Goal: Task Accomplishment & Management: Use online tool/utility

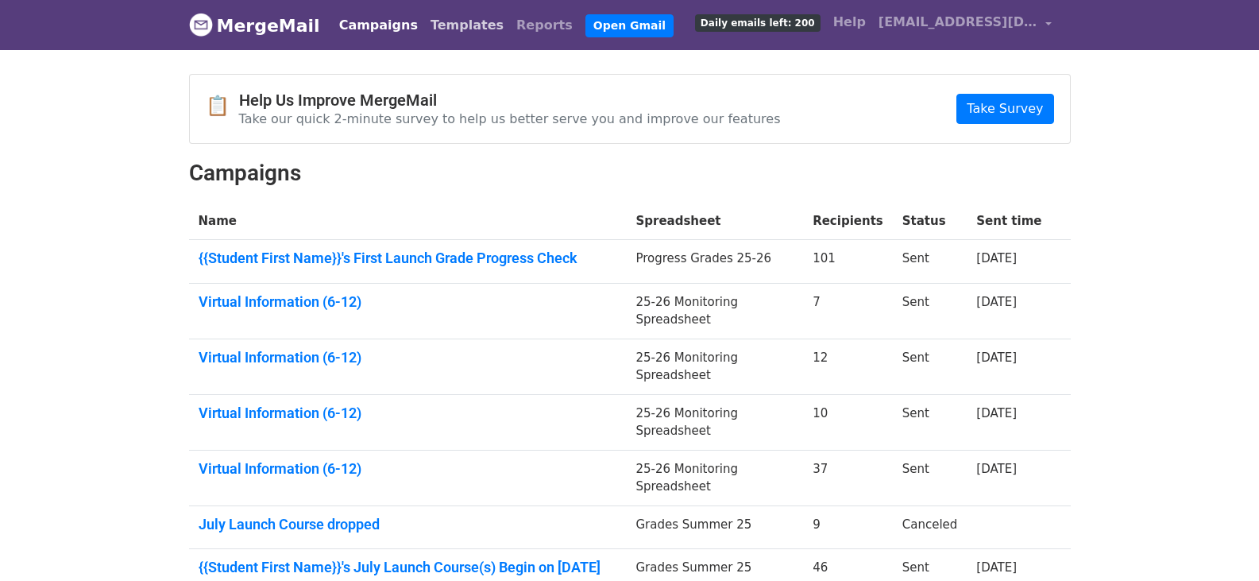
click at [430, 26] on link "Templates" at bounding box center [467, 26] width 86 height 32
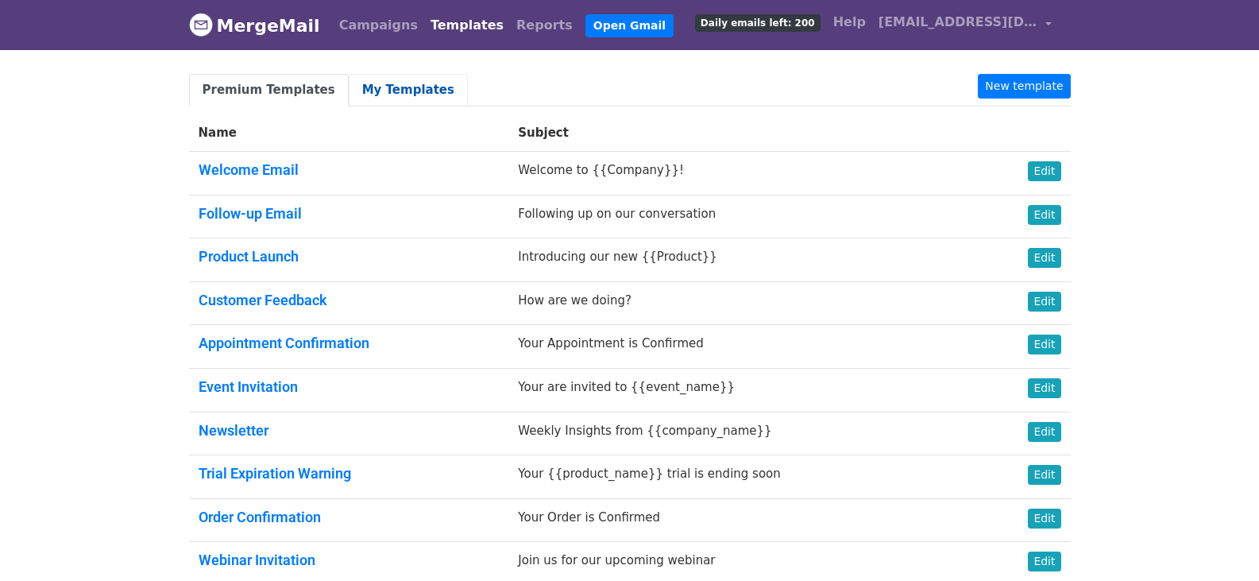
click at [363, 92] on link "My Templates" at bounding box center [408, 90] width 119 height 33
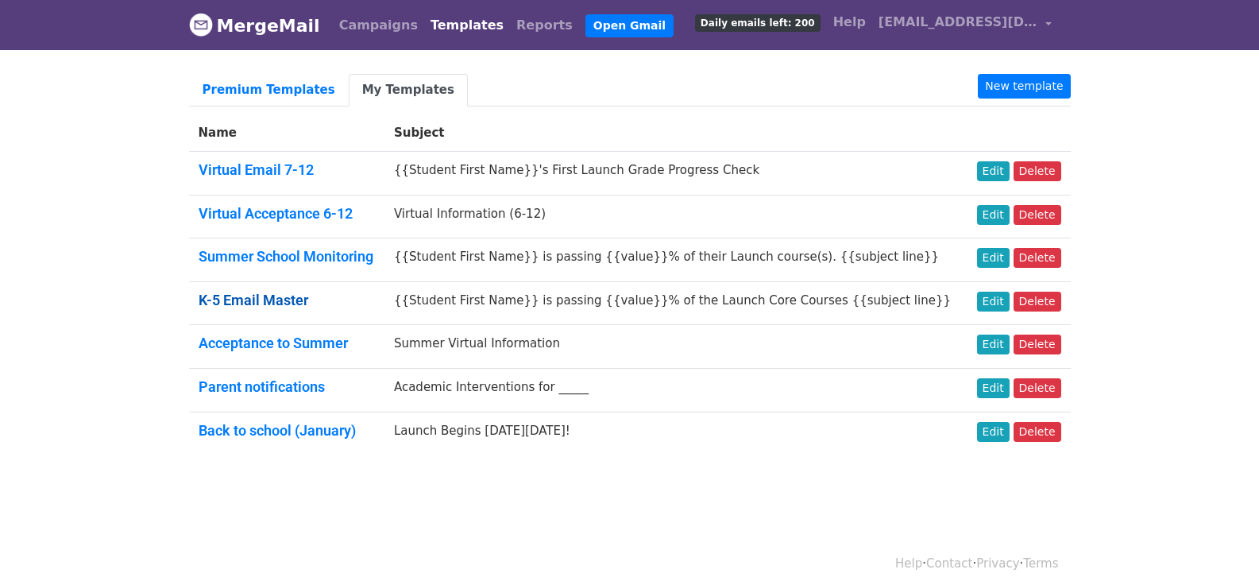
click at [272, 299] on link "K-5 Email Master" at bounding box center [254, 300] width 110 height 17
click at [1000, 301] on link "Edit" at bounding box center [993, 302] width 33 height 20
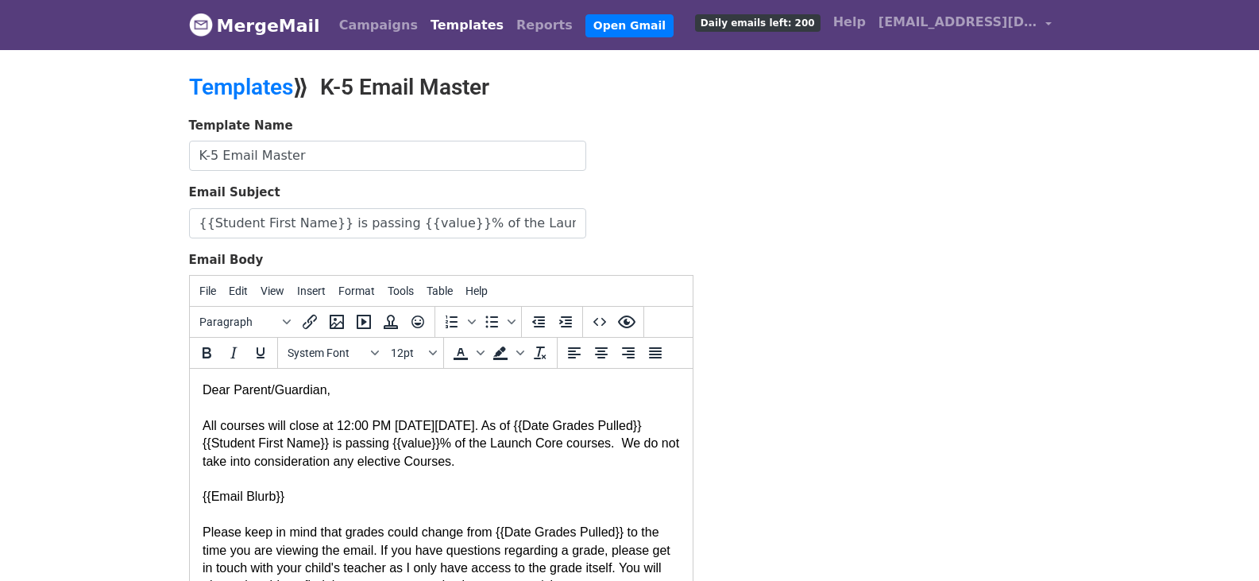
click at [507, 423] on div "All courses will close at 12:00 PM [DATE][DATE]. As of {{Date Grades Pulled}} {…" at bounding box center [440, 453] width 477 height 72
drag, startPoint x: 504, startPoint y: 425, endPoint x: 176, endPoint y: 431, distance: 327.4
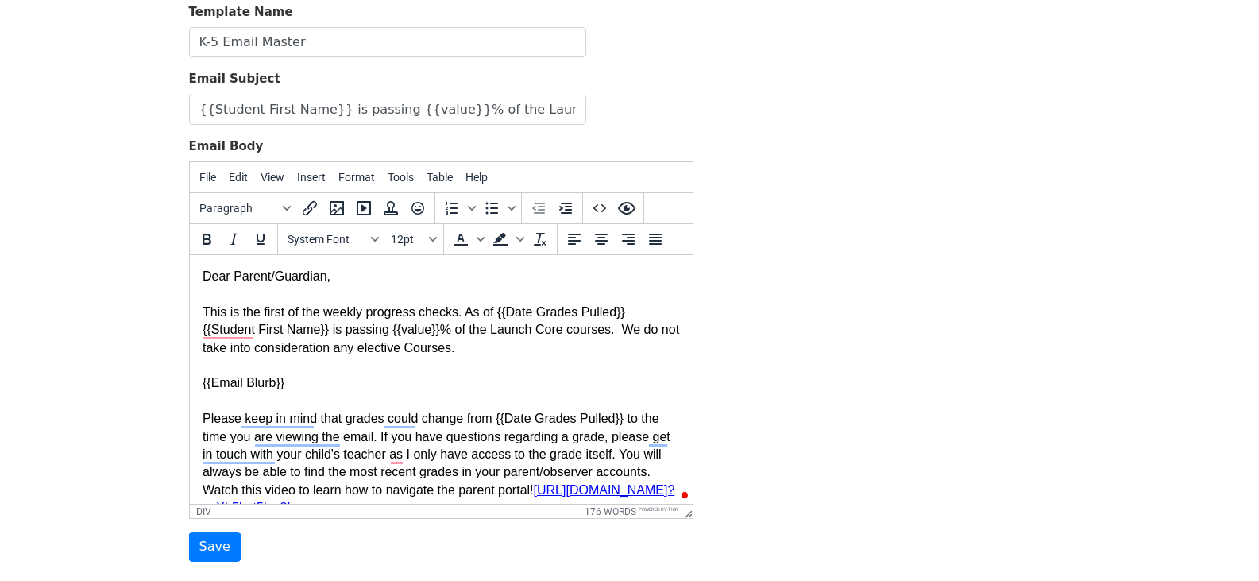
scroll to position [114, 0]
drag, startPoint x: 243, startPoint y: 378, endPoint x: 210, endPoint y: 382, distance: 33.6
click at [210, 382] on div "{{Email Blurb}}" at bounding box center [440, 381] width 477 height 17
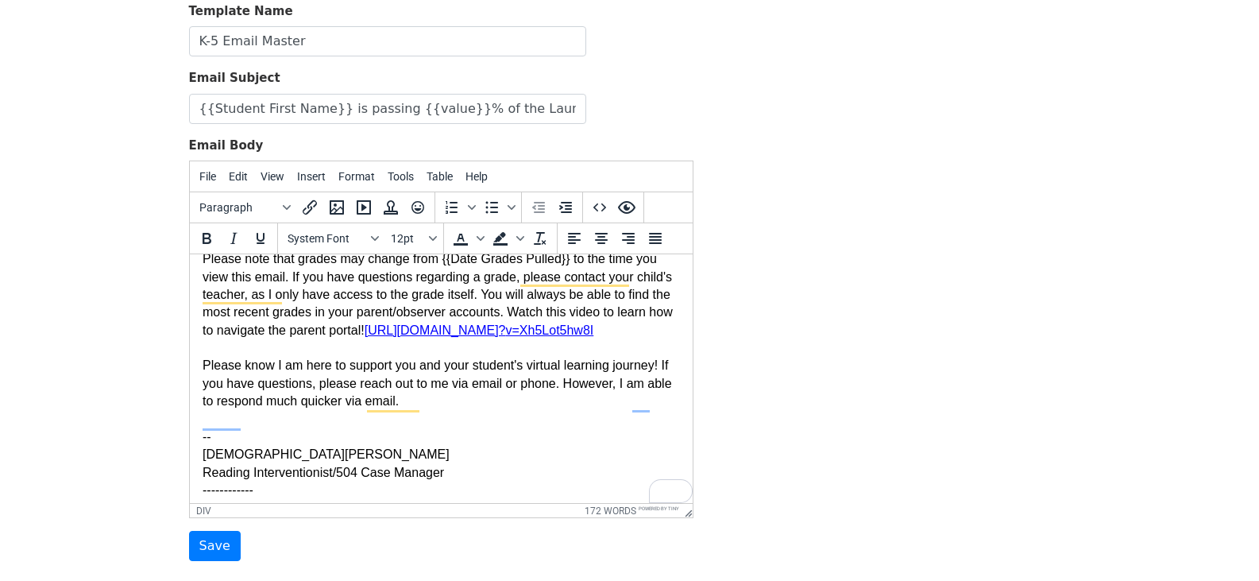
scroll to position [159, 0]
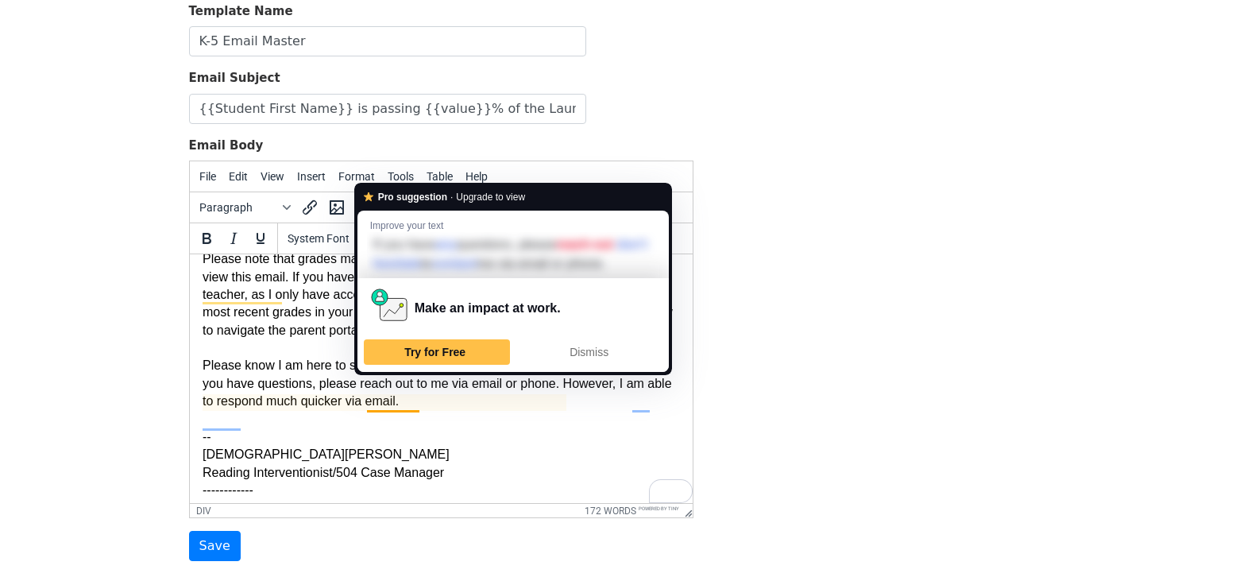
click at [389, 409] on div "Please know I am here to support you and your student's virtual learning journe…" at bounding box center [440, 472] width 477 height 231
click at [369, 404] on div "Please know I am here to support you and your student's virtual learning journe…" at bounding box center [440, 472] width 477 height 231
drag, startPoint x: 368, startPoint y: 404, endPoint x: 416, endPoint y: 404, distance: 48.5
click at [416, 404] on div "Please know I am here to support you and your student's virtual learning journe…" at bounding box center [440, 472] width 477 height 231
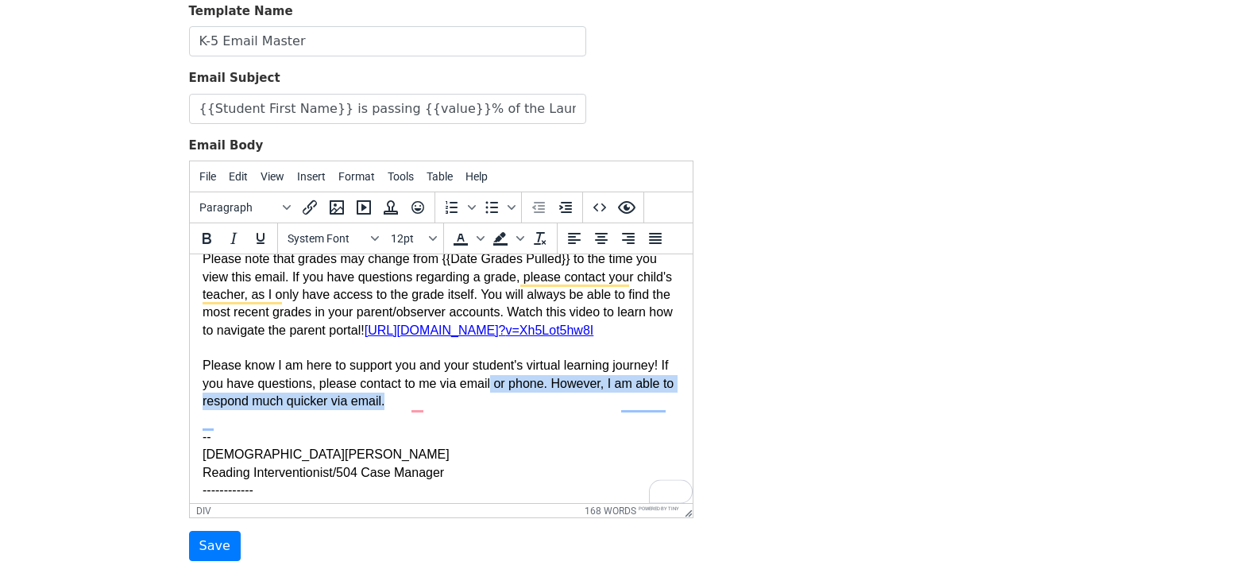
drag, startPoint x: 496, startPoint y: 401, endPoint x: 549, endPoint y: 418, distance: 55.8
click at [549, 418] on div "Please know I am here to support you and your student's virtual learning journe…" at bounding box center [440, 472] width 477 height 231
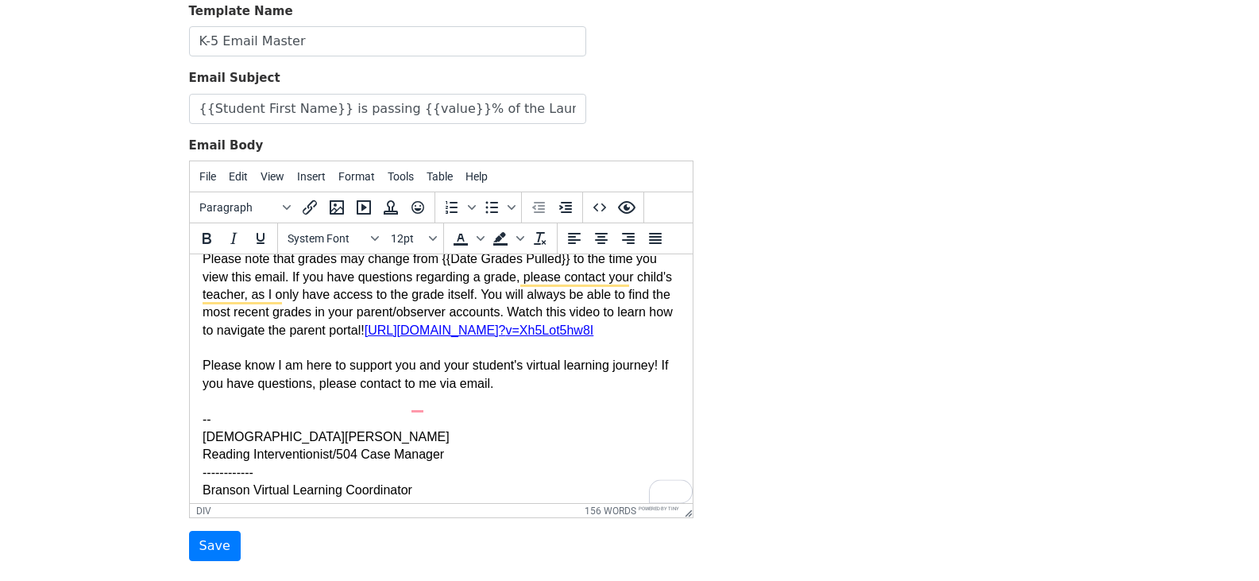
scroll to position [238, 0]
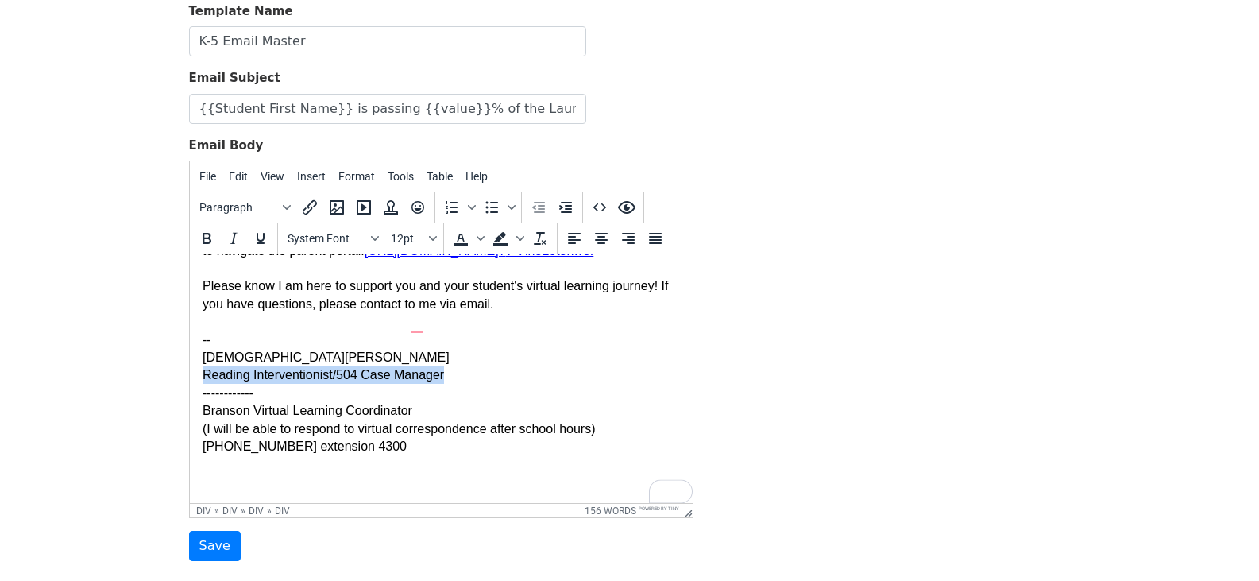
drag, startPoint x: 460, startPoint y: 399, endPoint x: 198, endPoint y: 398, distance: 262.2
click at [198, 398] on html "Dear Parent/Guardian, This is the first of the weekly progress checks. As of {{…" at bounding box center [440, 260] width 503 height 488
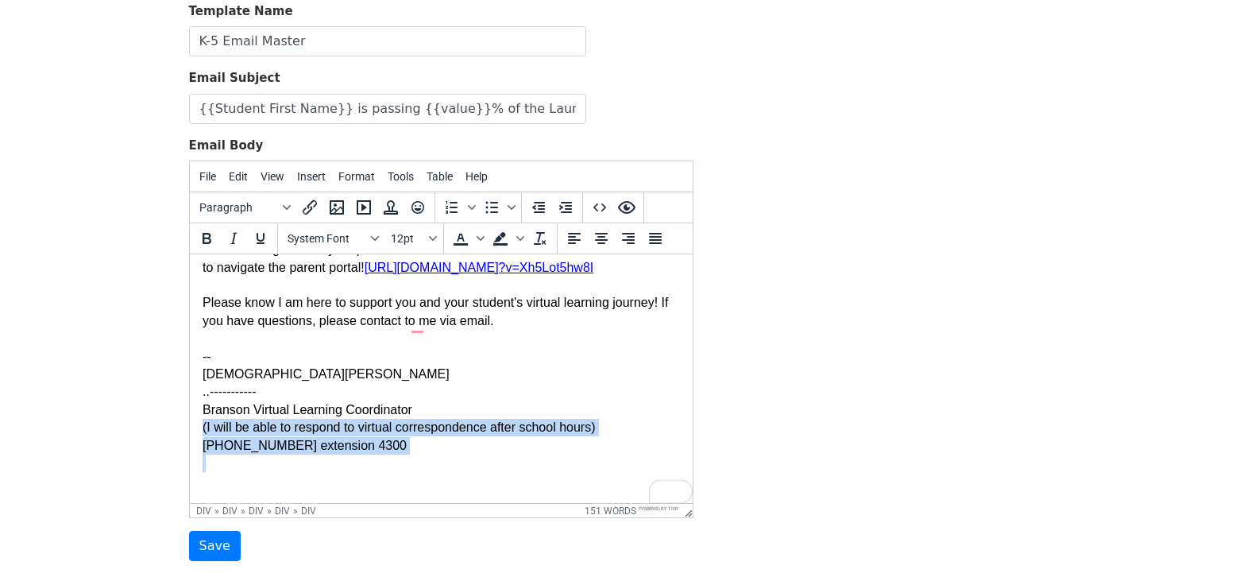
drag, startPoint x: 288, startPoint y: 456, endPoint x: 198, endPoint y: 424, distance: 95.2
click at [195, 428] on html "Dear Parent/Guardian, This is the first of the weekly progress checks. As of {{…" at bounding box center [440, 268] width 503 height 470
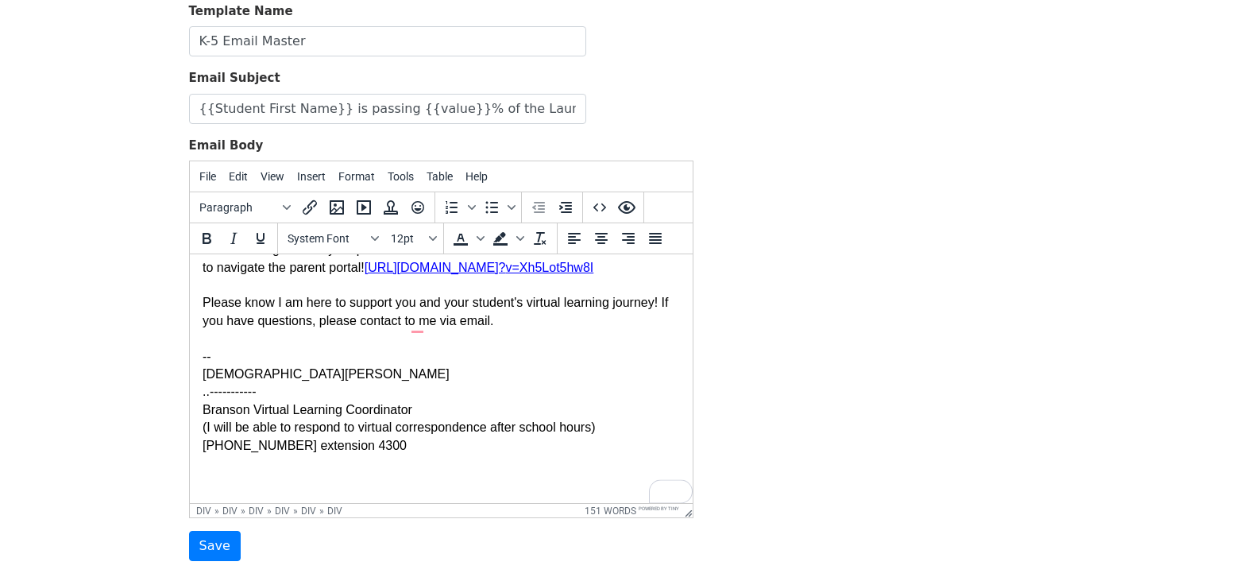
scroll to position [205, 0]
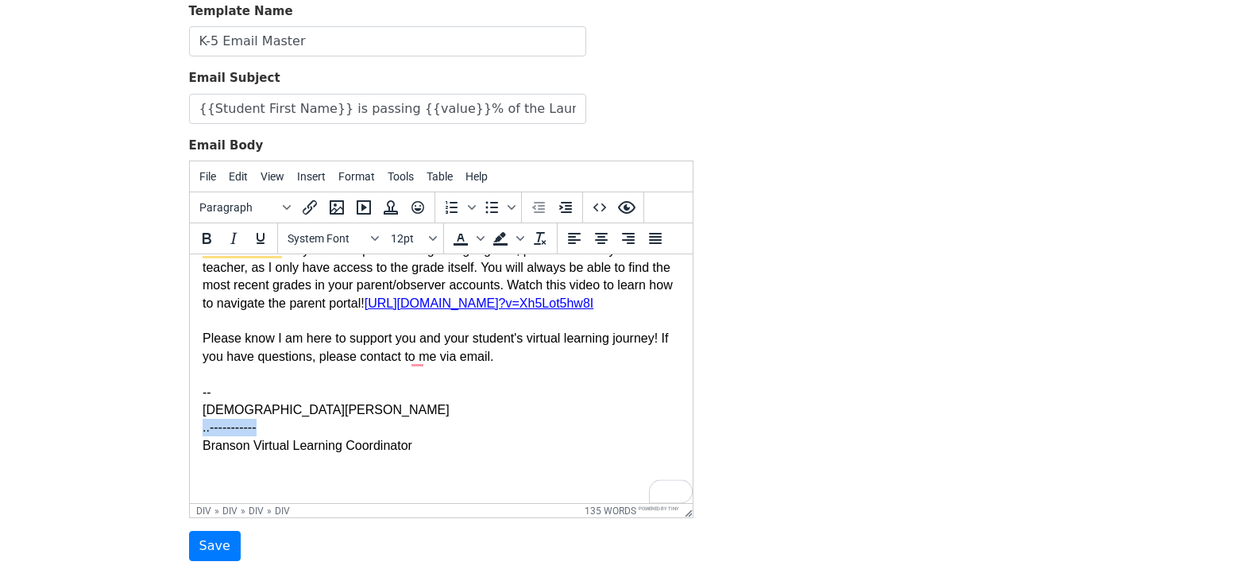
drag, startPoint x: 277, startPoint y: 429, endPoint x: 378, endPoint y: 679, distance: 269.8
click at [189, 425] on html "Dear Parent/Guardian, This is the first of the weekly progress checks. As of {{…" at bounding box center [440, 285] width 503 height 435
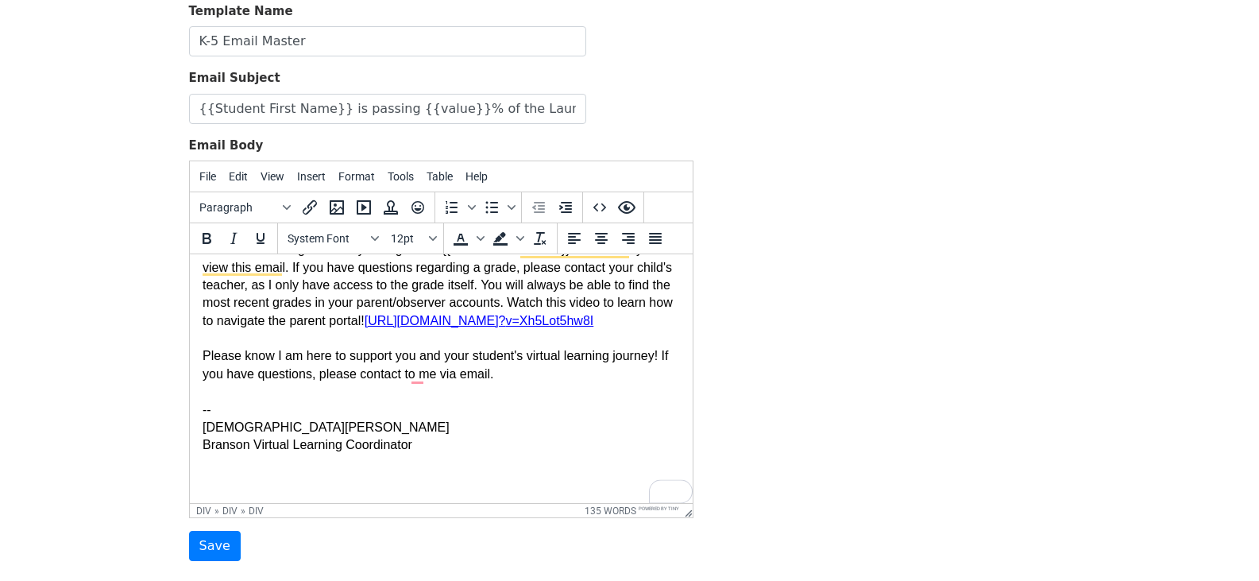
click at [202, 423] on div "Kristen Large Branson Virtual Learning Coordinator" at bounding box center [440, 455] width 477 height 72
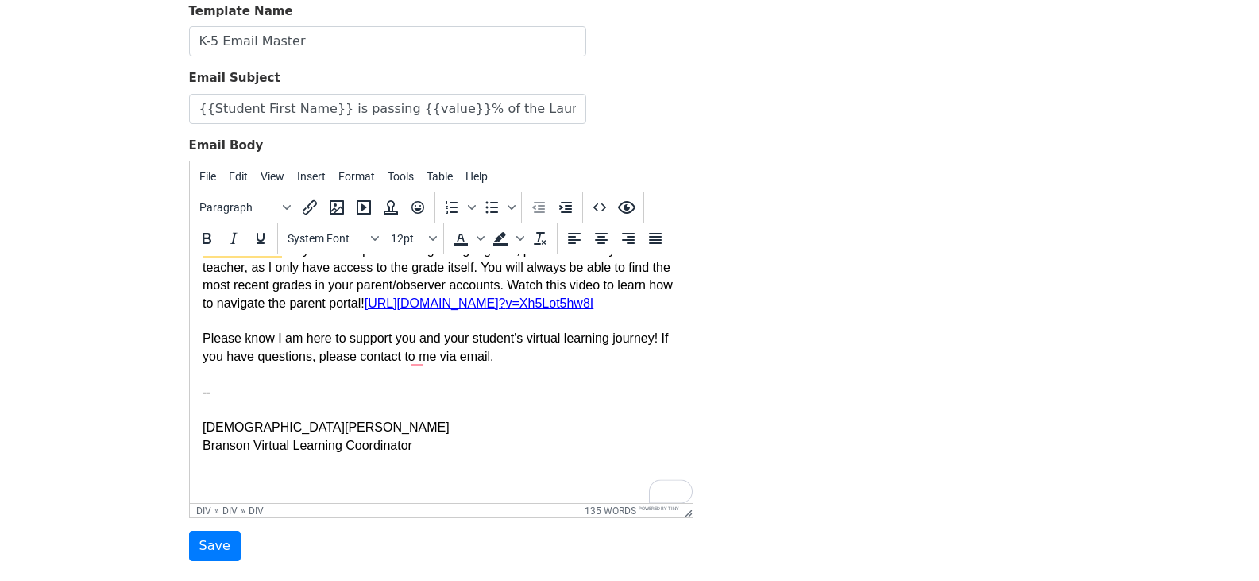
click at [203, 399] on span "--" at bounding box center [206, 392] width 9 height 14
click at [203, 375] on div "To enrich screen reader interactions, please activate Accessibility in Grammarl…" at bounding box center [440, 373] width 477 height 17
click at [203, 404] on div "Kristen Large Branson Virtual Learning Coordinator" at bounding box center [440, 445] width 477 height 89
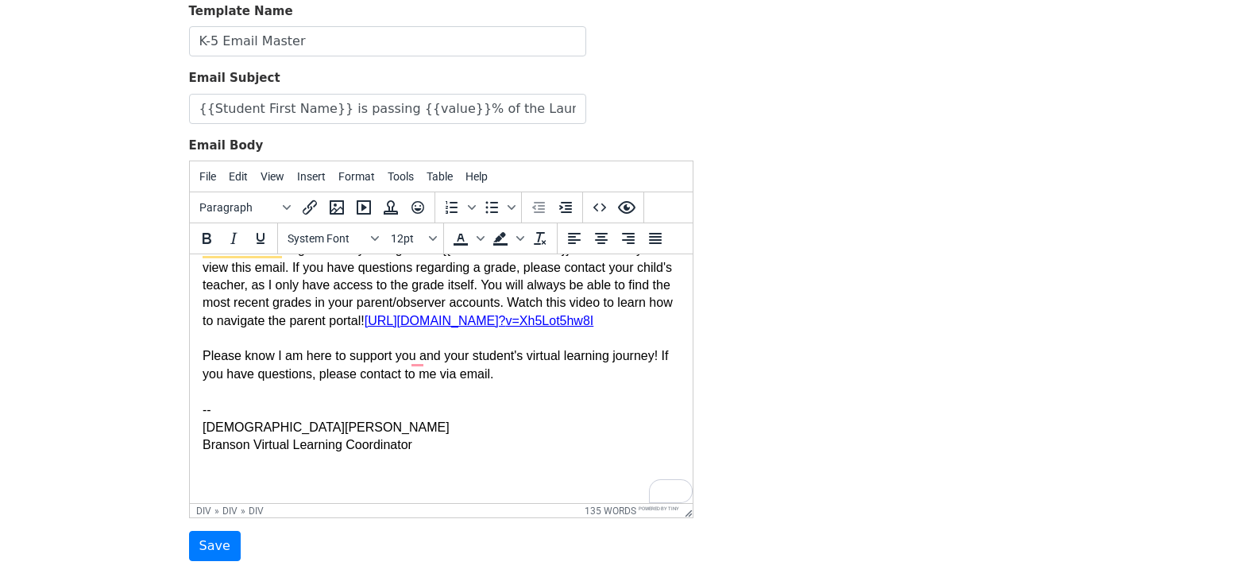
scroll to position [187, 0]
click at [204, 399] on div "To enrich screen reader interactions, please activate Accessibility in Grammarl…" at bounding box center [440, 391] width 477 height 17
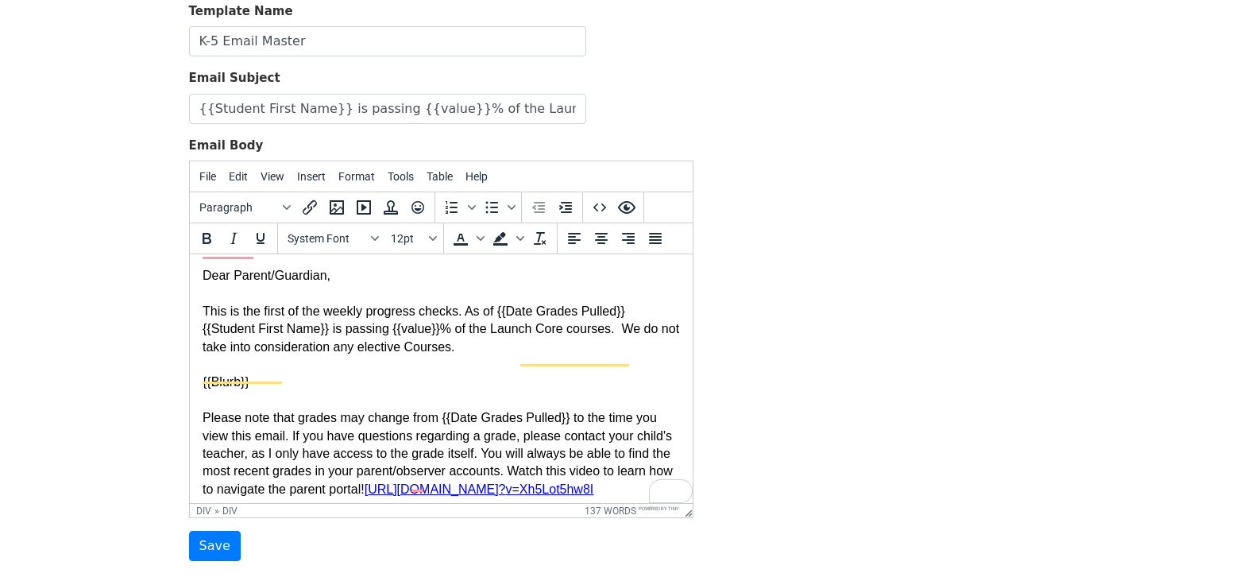
scroll to position [0, 0]
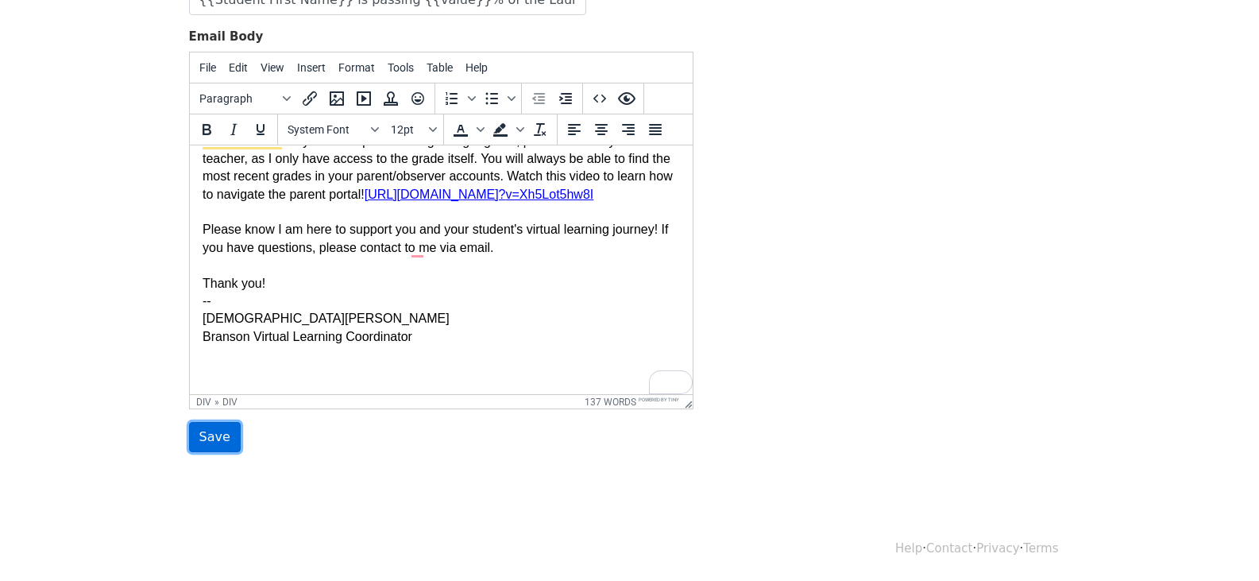
click at [211, 440] on input "Save" at bounding box center [215, 437] width 52 height 30
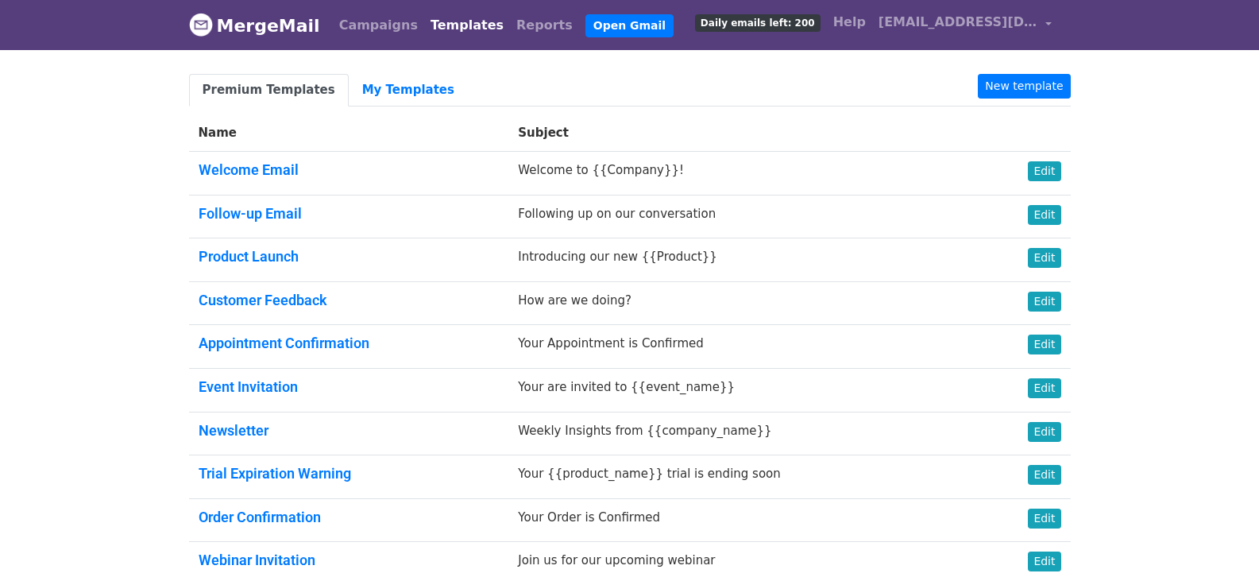
click at [437, 25] on link "Templates" at bounding box center [467, 26] width 86 height 32
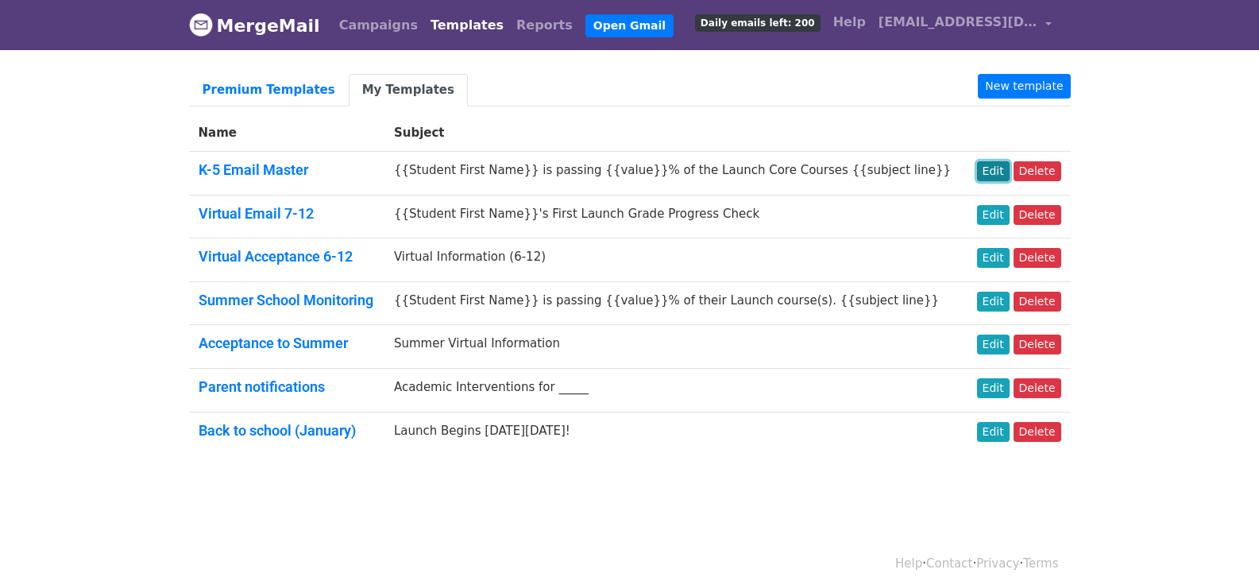
click at [999, 171] on link "Edit" at bounding box center [993, 171] width 33 height 20
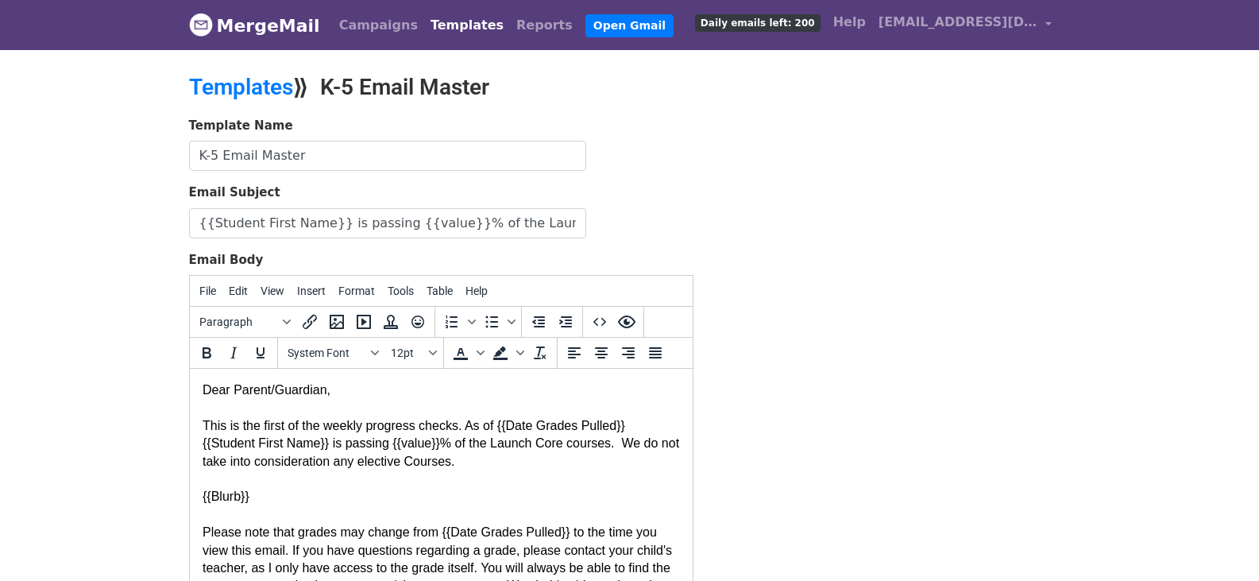
click at [462, 459] on div "This is the first of the weekly progress checks. As of {{Date Grades Pulled}} {…" at bounding box center [440, 443] width 477 height 89
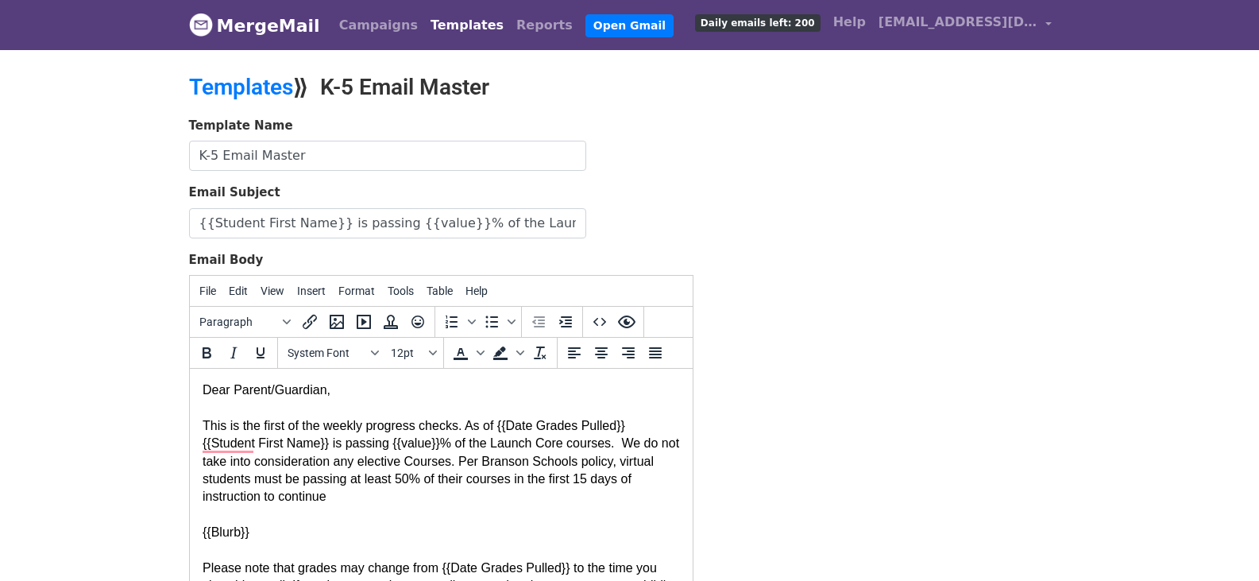
click at [335, 500] on div "This is the first of the weekly progress checks. As of {{Date Grades Pulled}} {…" at bounding box center [440, 461] width 477 height 125
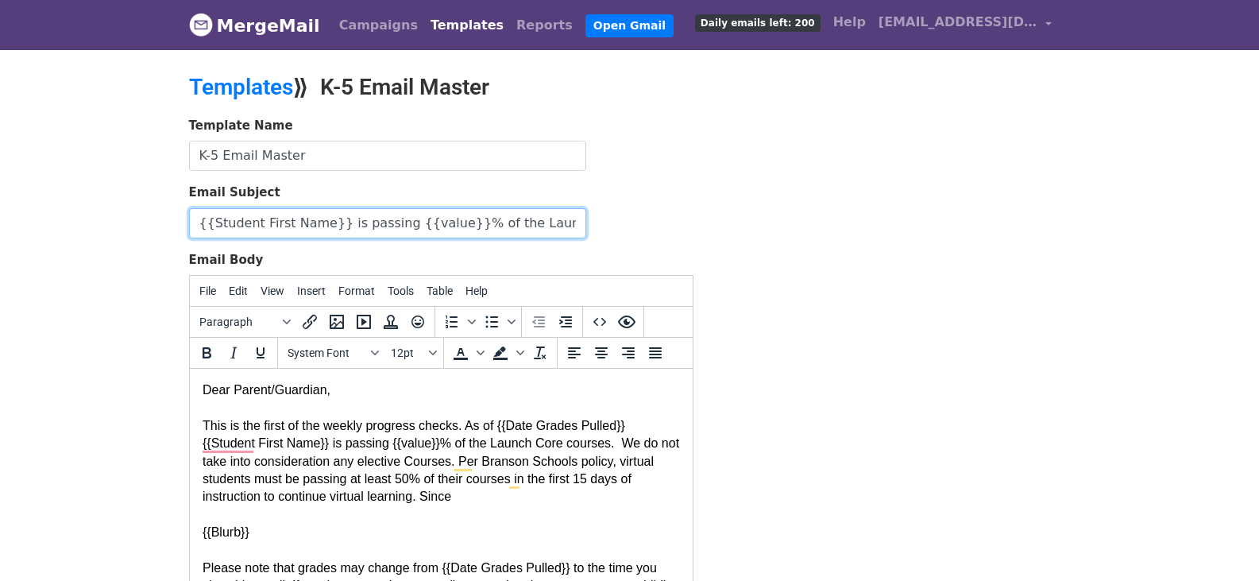
drag, startPoint x: 195, startPoint y: 223, endPoint x: 323, endPoint y: 226, distance: 127.2
click at [323, 226] on input "{{Student First Name}} is passing {{value}}% of the Launch Core Courses {{subje…" at bounding box center [387, 223] width 397 height 30
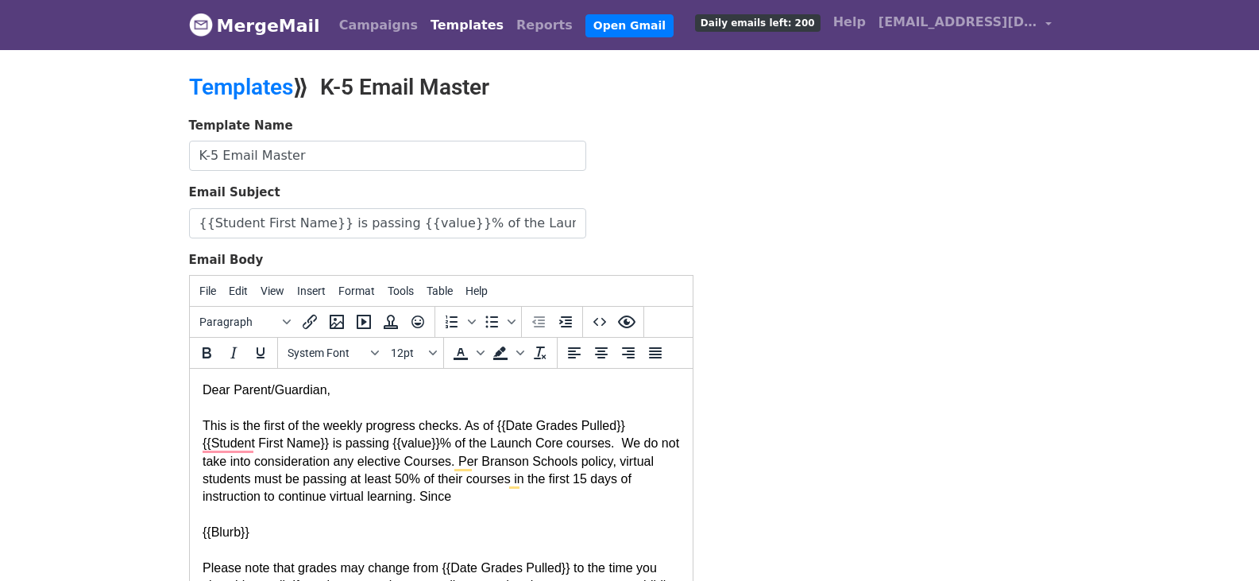
click at [466, 497] on div "This is the first of the weekly progress checks. As of {{Date Grades Pulled}} {…" at bounding box center [440, 461] width 477 height 125
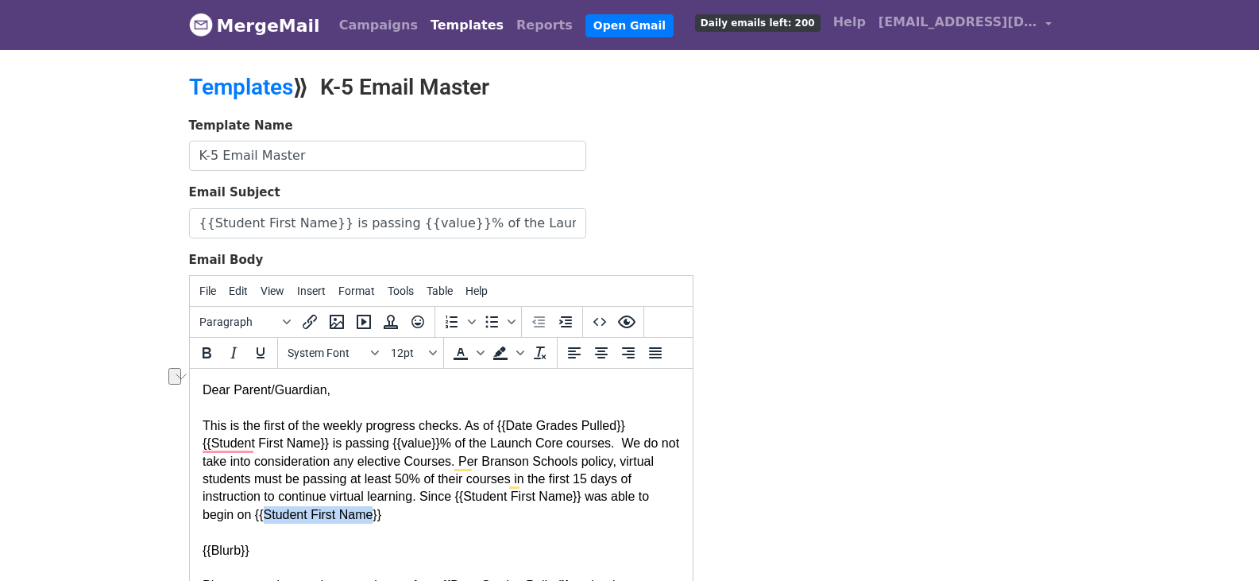
drag, startPoint x: 263, startPoint y: 512, endPoint x: 371, endPoint y: 528, distance: 109.1
click at [369, 513] on div "This is the first of the weekly progress checks. As of {{Date Grades Pulled}} {…" at bounding box center [440, 470] width 477 height 142
click at [346, 520] on div "This is the first of the weekly progress checks. As of {{Date Grades Pulled}} {…" at bounding box center [440, 470] width 477 height 142
drag, startPoint x: 520, startPoint y: 520, endPoint x: 623, endPoint y: 522, distance: 103.3
click at [623, 522] on div "This is the first of the weekly progress checks. As of {{Date Grades Pulled}} {…" at bounding box center [440, 470] width 477 height 142
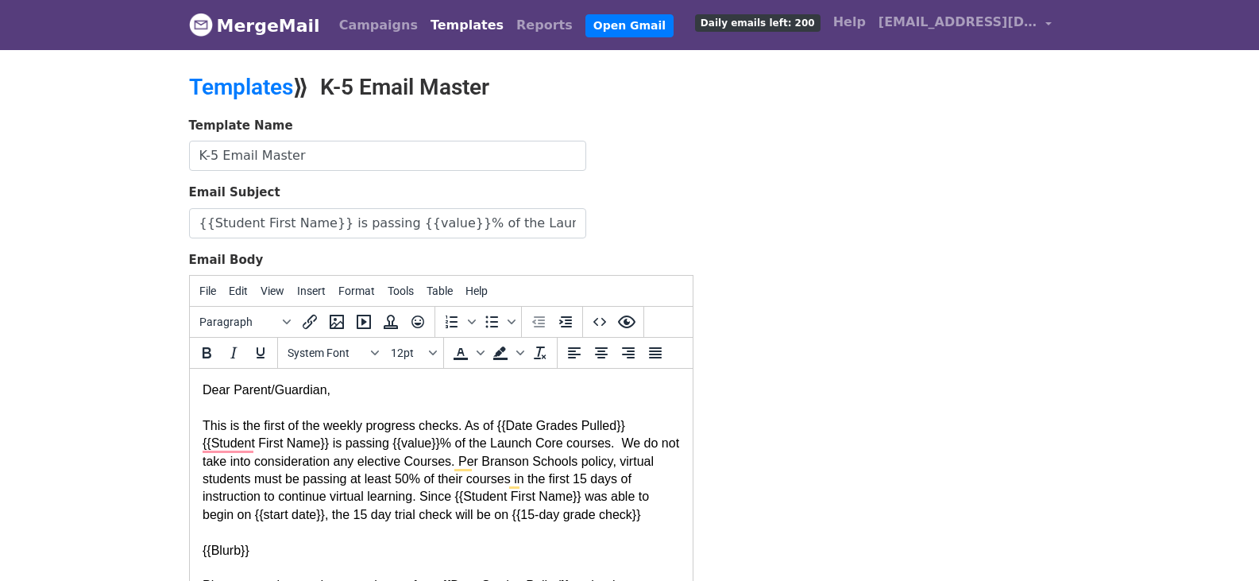
click at [454, 458] on div "This is the first of the weekly progress checks. As of {{Date Grades Pulled}} {…" at bounding box center [440, 470] width 477 height 142
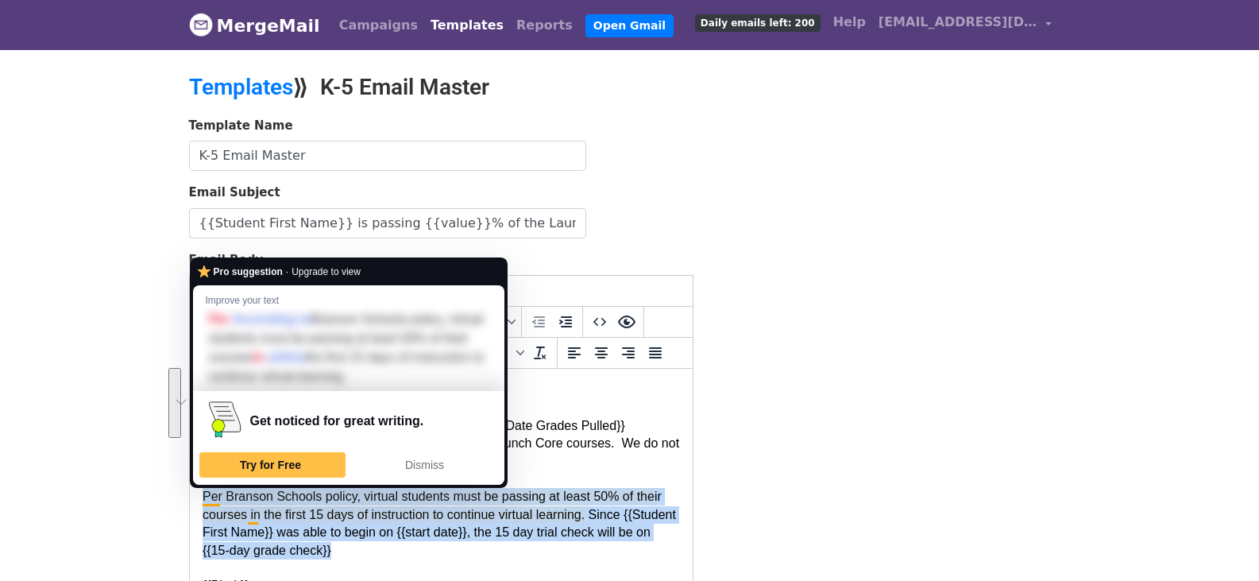
drag, startPoint x: 385, startPoint y: 555, endPoint x: 203, endPoint y: 498, distance: 190.5
click at [203, 498] on div "This is the first of the weekly progress checks. As of {{Date Grades Pulled}} {…" at bounding box center [440, 488] width 477 height 178
copy div "Per Branson Schools policy, virtual students must be passing at least 50% of th…"
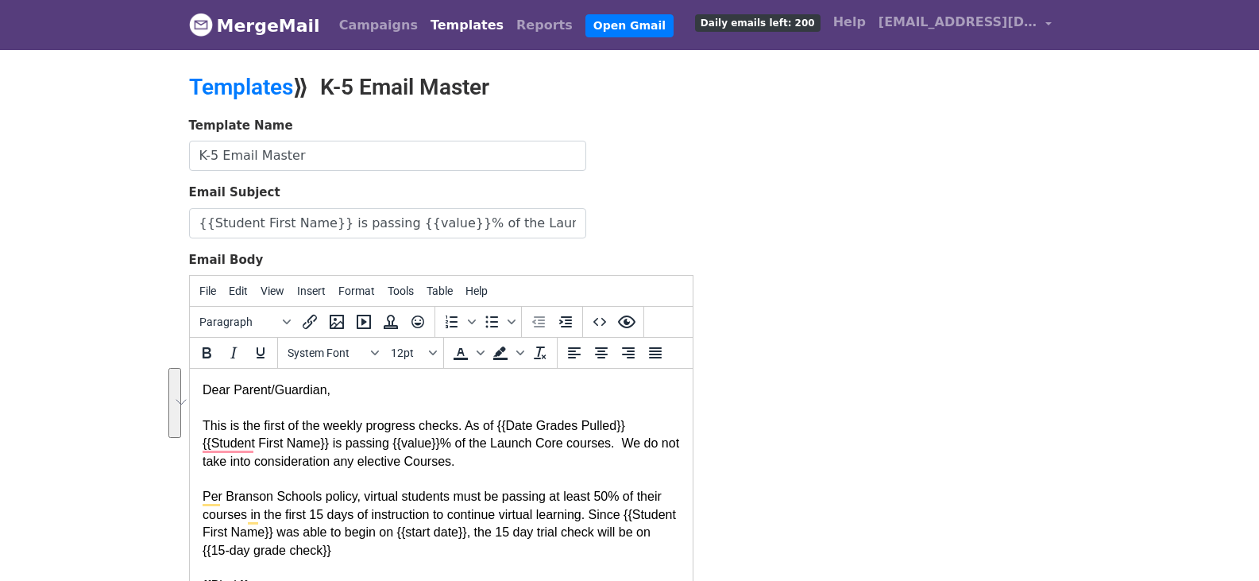
click at [322, 512] on div "This is the first of the weekly progress checks. As of {{Date Grades Pulled}} {…" at bounding box center [440, 488] width 477 height 178
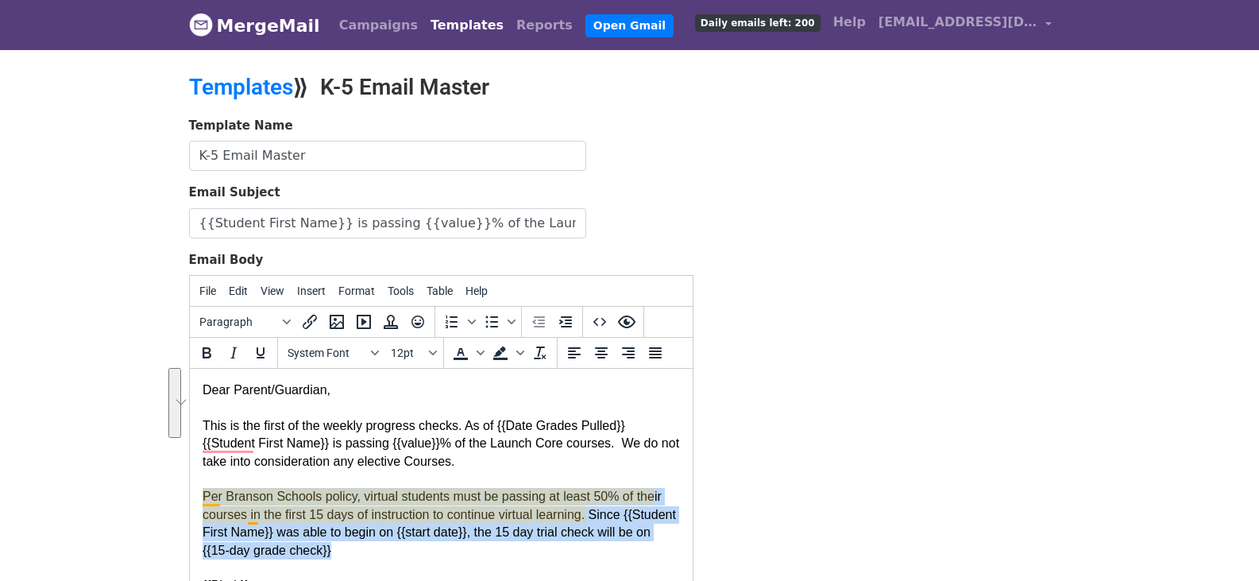
drag, startPoint x: 368, startPoint y: 551, endPoint x: 204, endPoint y: 494, distance: 173.4
click at [204, 494] on div "This is the first of the weekly progress checks. As of {{Date Grades Pulled}} {…" at bounding box center [440, 488] width 477 height 178
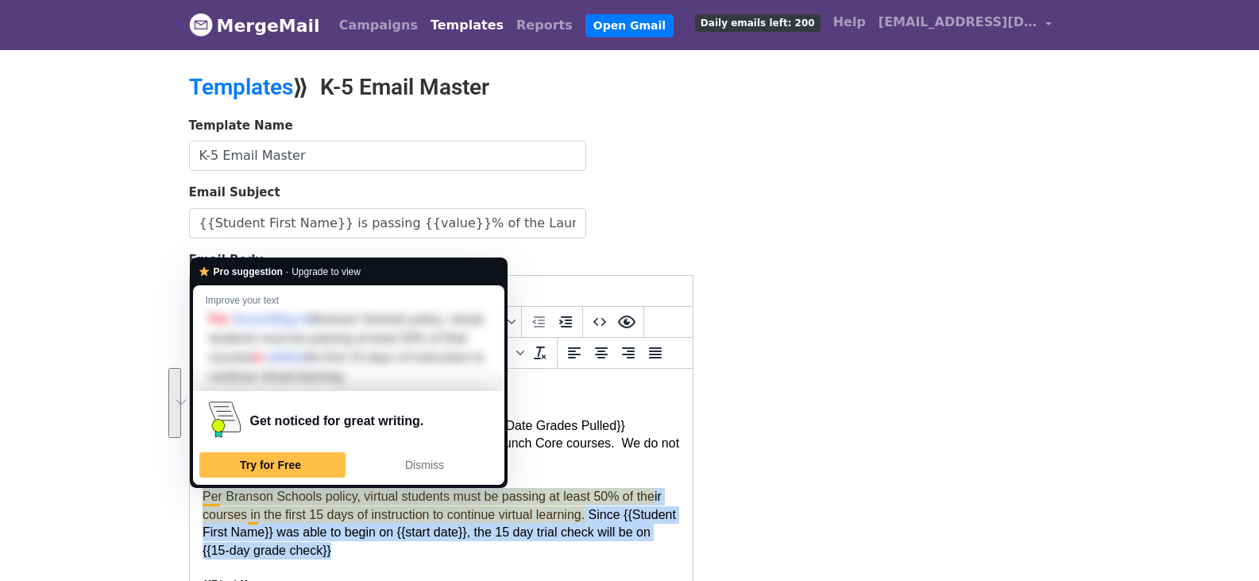
copy div "Per Branson Schools policy, virtual students must be passing at least 50% of th…"
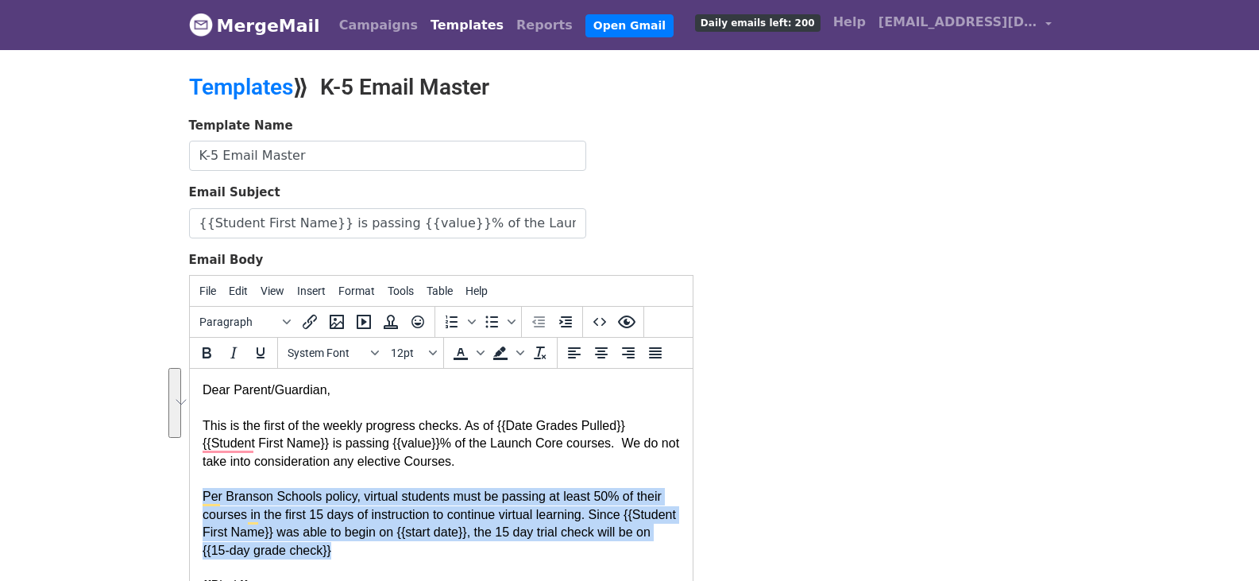
click at [369, 549] on div "This is the first of the weekly progress checks. As of {{Date Grades Pulled}} {…" at bounding box center [440, 488] width 477 height 178
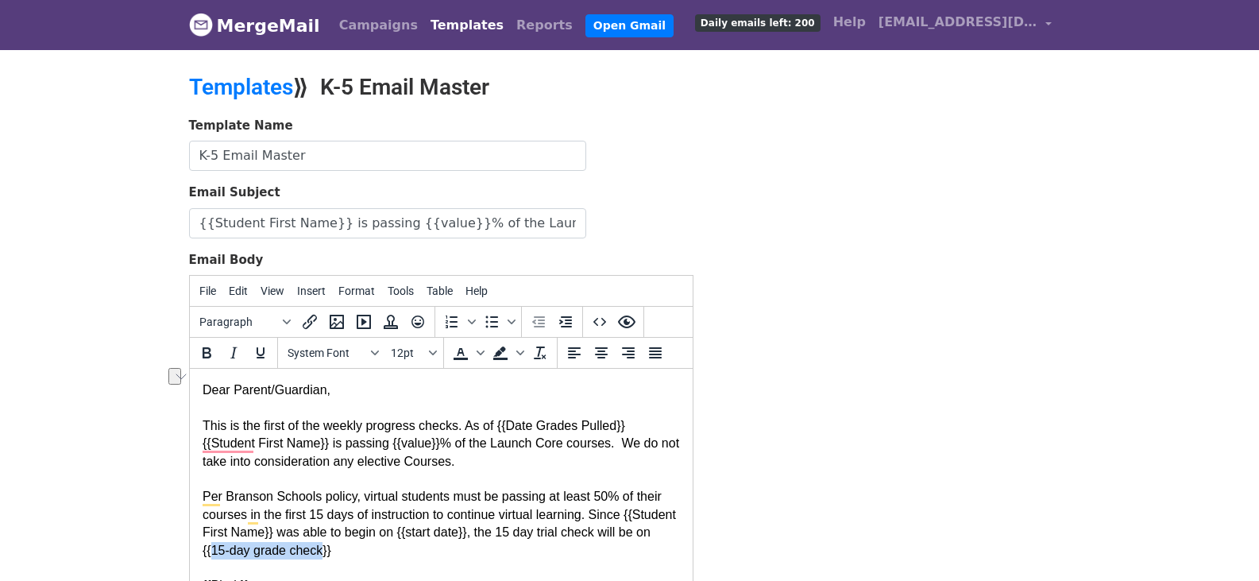
drag, startPoint x: 354, startPoint y: 551, endPoint x: 245, endPoint y: 551, distance: 108.8
click at [245, 551] on div "This is the first of the weekly progress checks. As of {{Date Grades Pulled}} {…" at bounding box center [440, 488] width 477 height 178
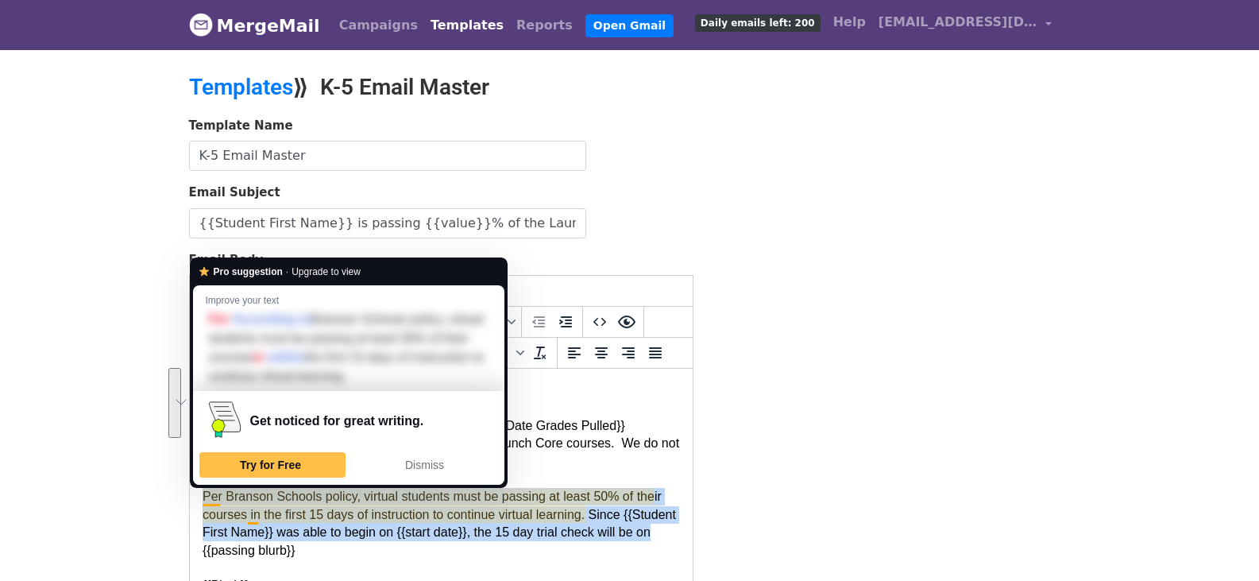
drag, startPoint x: 232, startPoint y: 551, endPoint x: 201, endPoint y: 491, distance: 67.2
click at [202, 491] on div "This is the first of the weekly progress checks. As of {{Date Grades Pulled}} {…" at bounding box center [440, 488] width 477 height 178
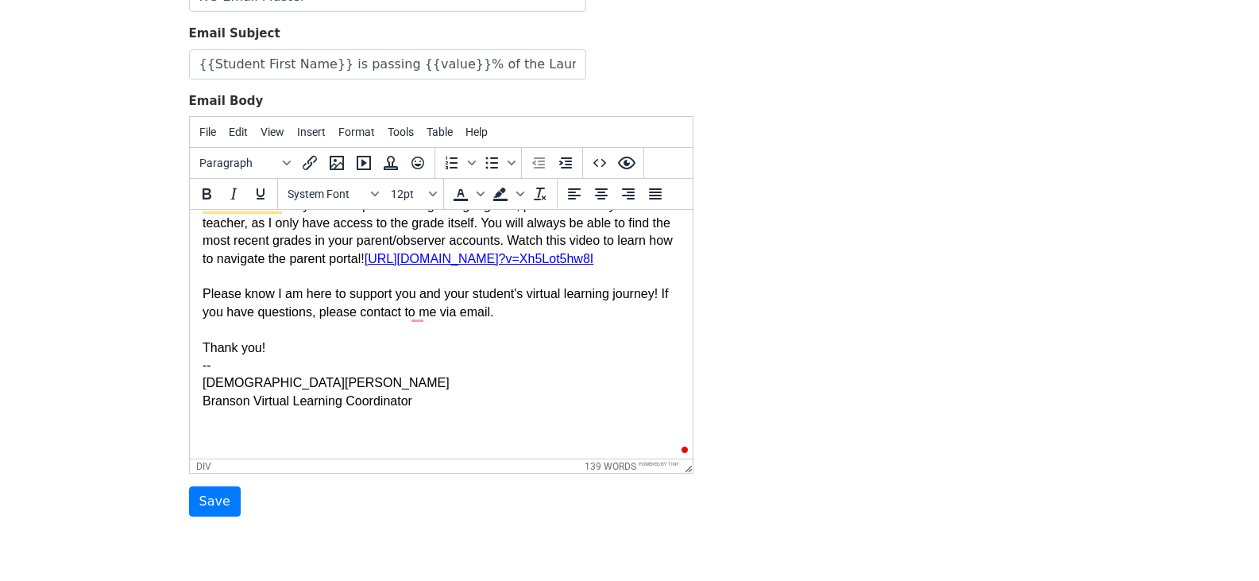
scroll to position [223, 0]
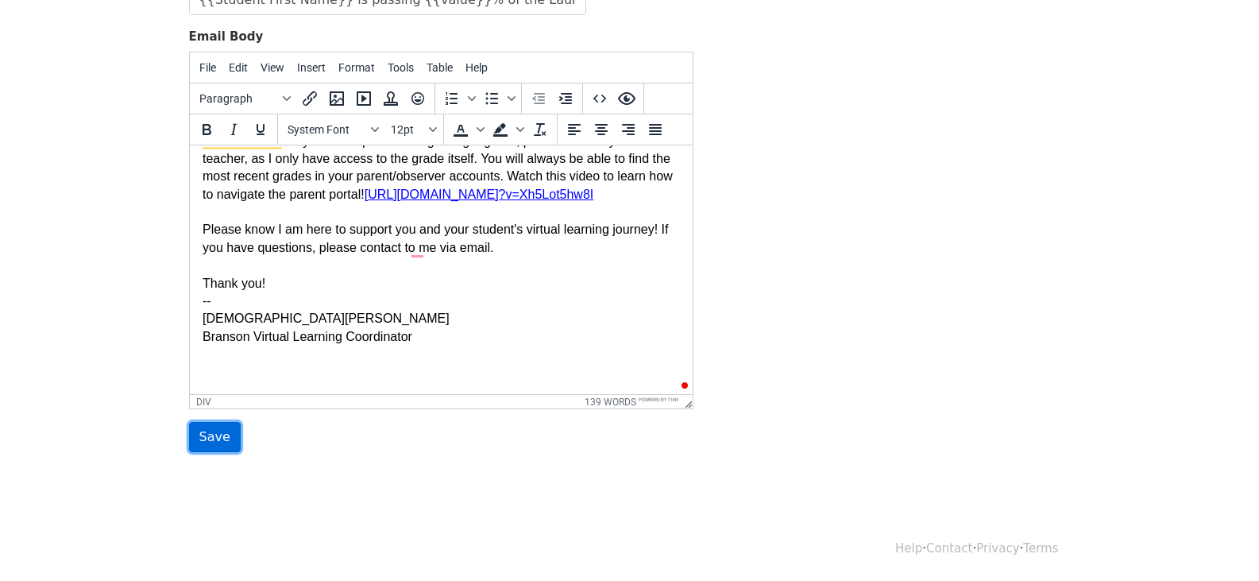
click at [219, 443] on input "Save" at bounding box center [215, 437] width 52 height 30
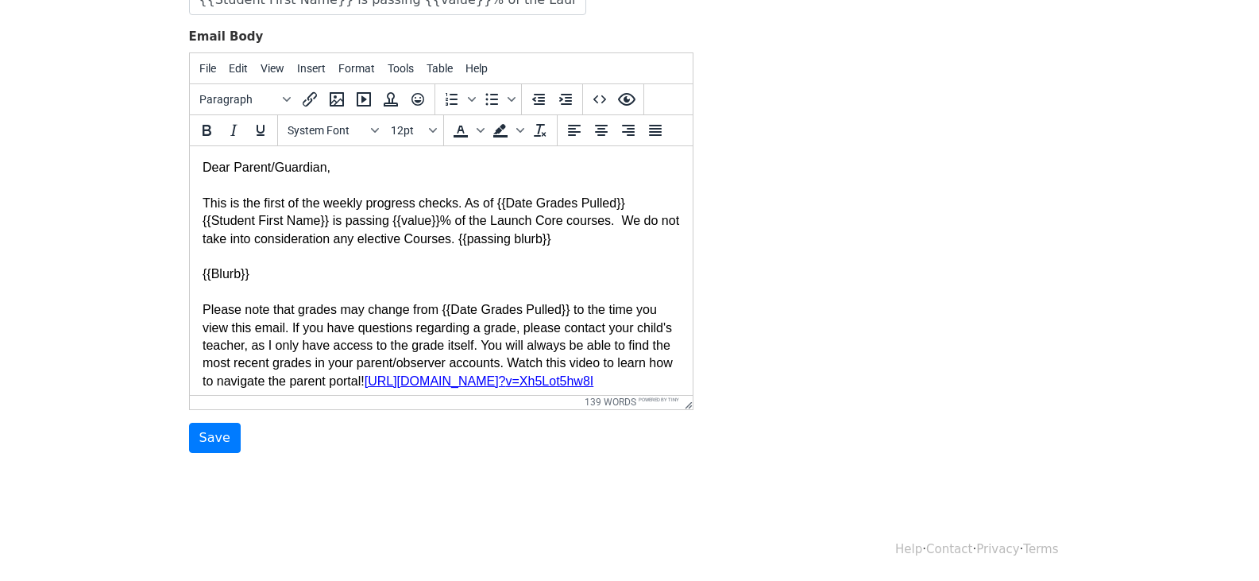
scroll to position [79, 0]
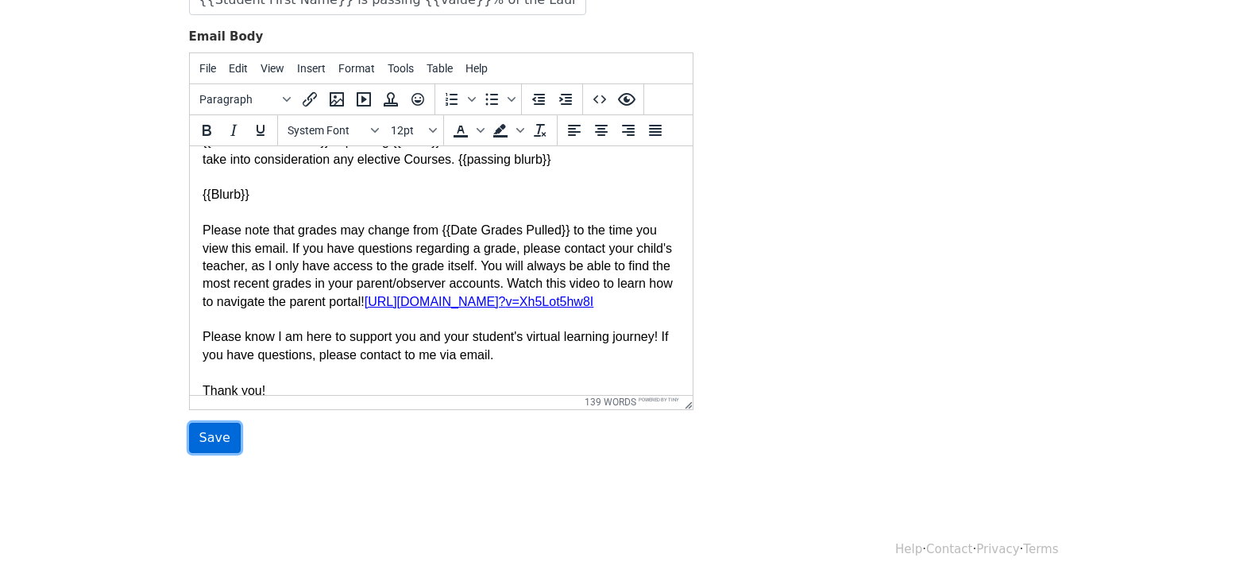
click at [211, 440] on input "Save" at bounding box center [215, 438] width 52 height 30
